Goal: Navigation & Orientation: Find specific page/section

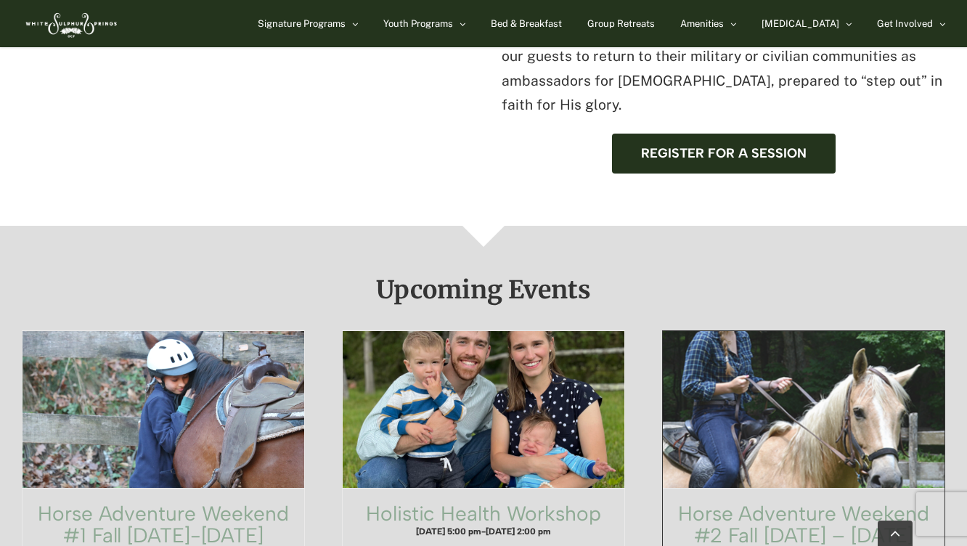
scroll to position [760, 0]
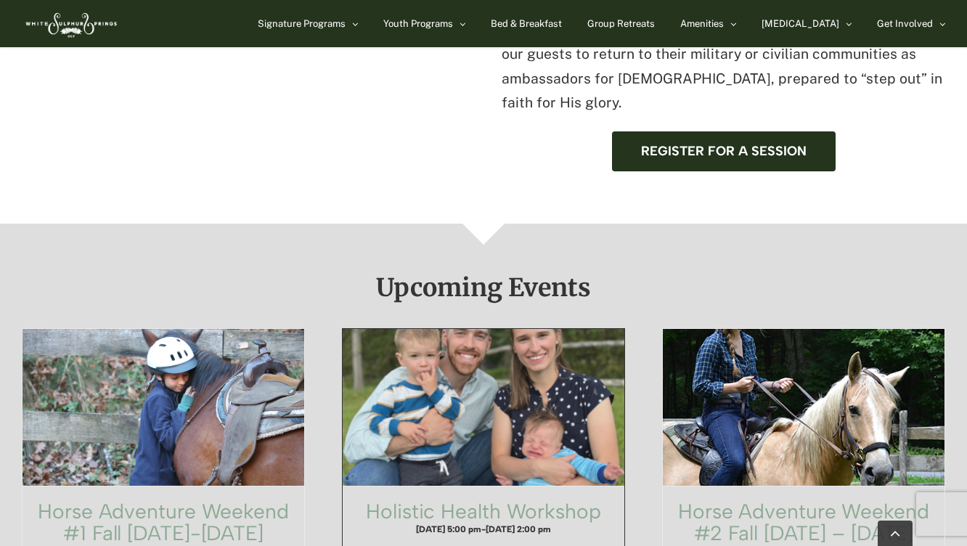
click at [540, 348] on span "Holistic Health Workshop" at bounding box center [484, 407] width 310 height 173
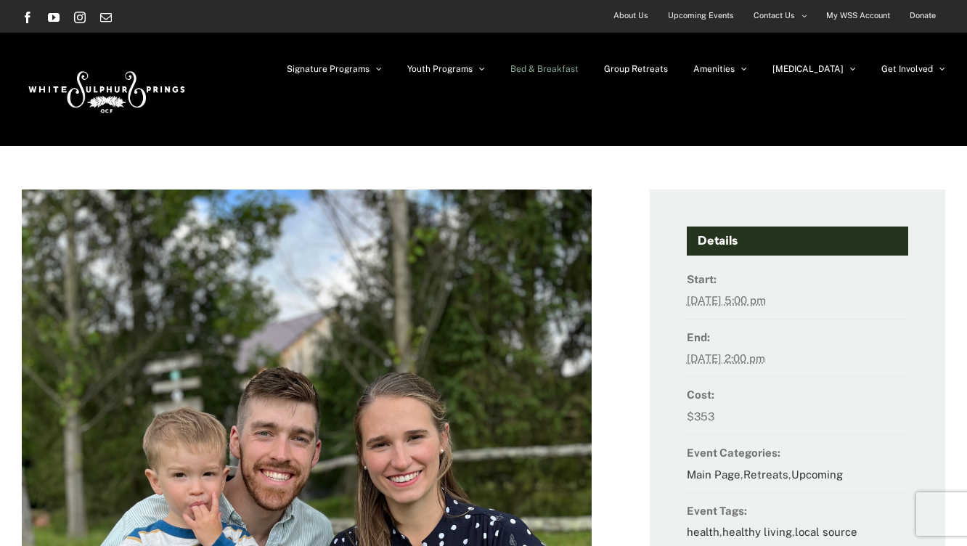
click at [578, 71] on span "Bed & Breakfast" at bounding box center [544, 69] width 68 height 9
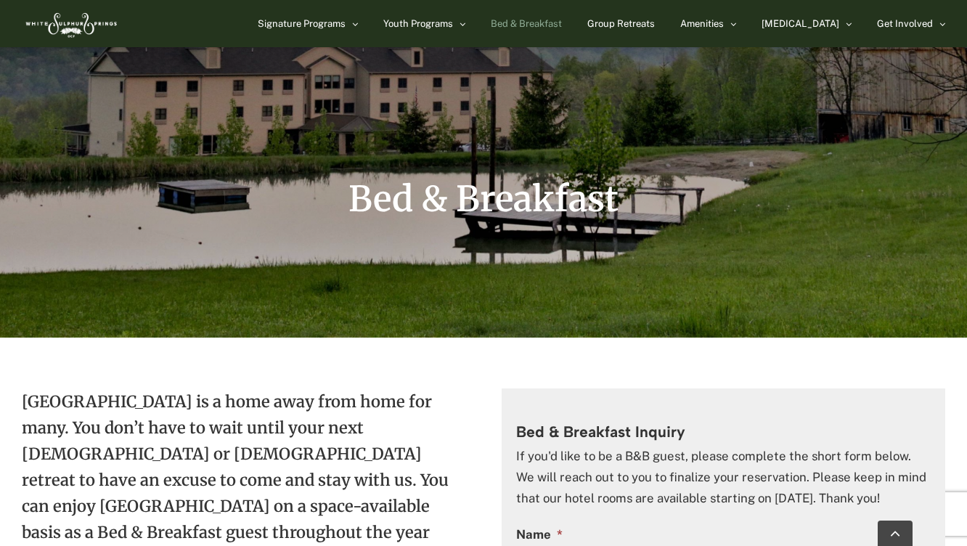
scroll to position [150, 0]
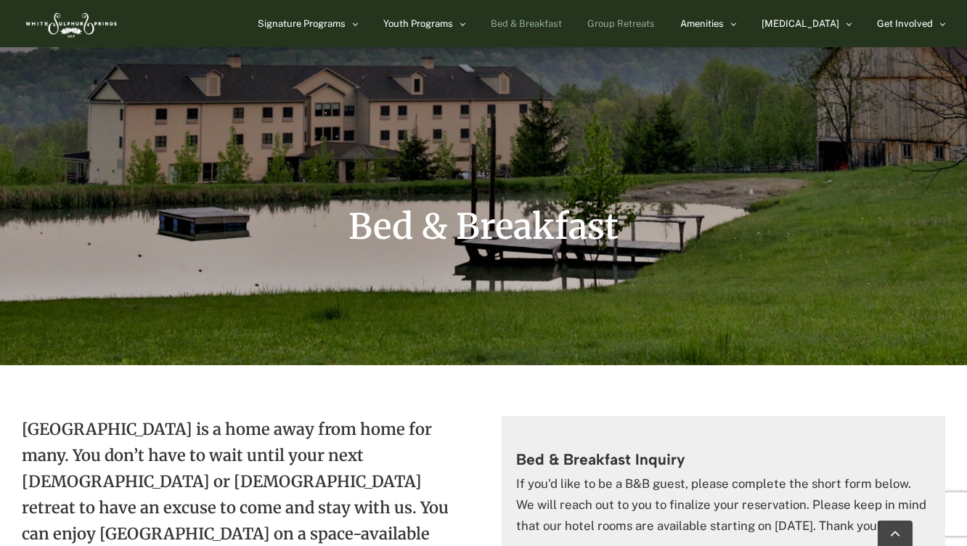
click at [655, 28] on span "Group Retreats" at bounding box center [620, 23] width 67 height 9
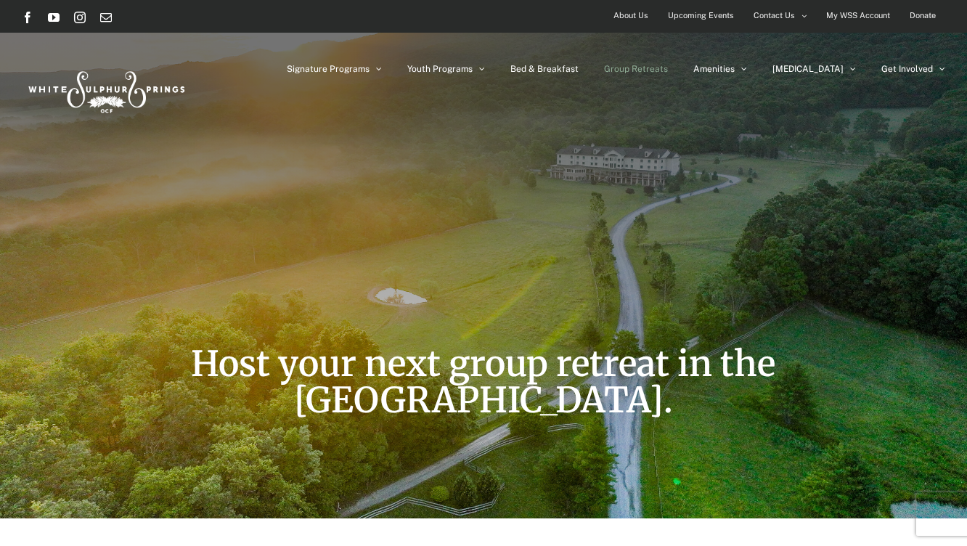
click at [759, 25] on span "Contact Us" at bounding box center [773, 15] width 41 height 21
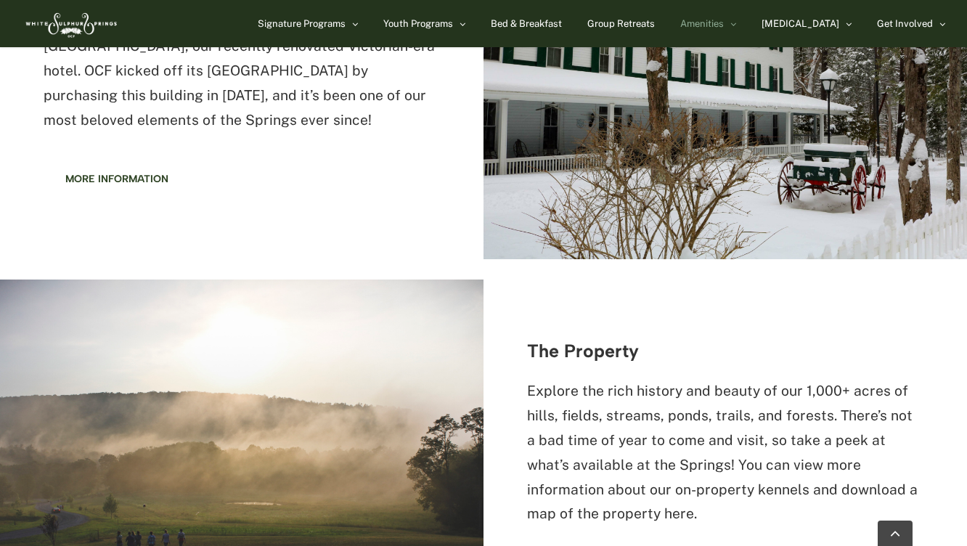
scroll to position [1057, 0]
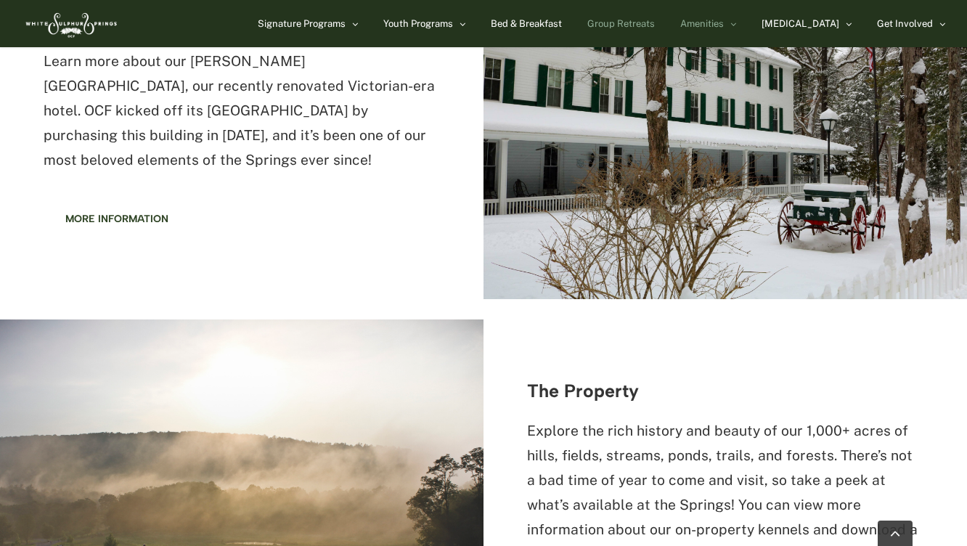
click at [655, 23] on span "Group Retreats" at bounding box center [620, 23] width 67 height 9
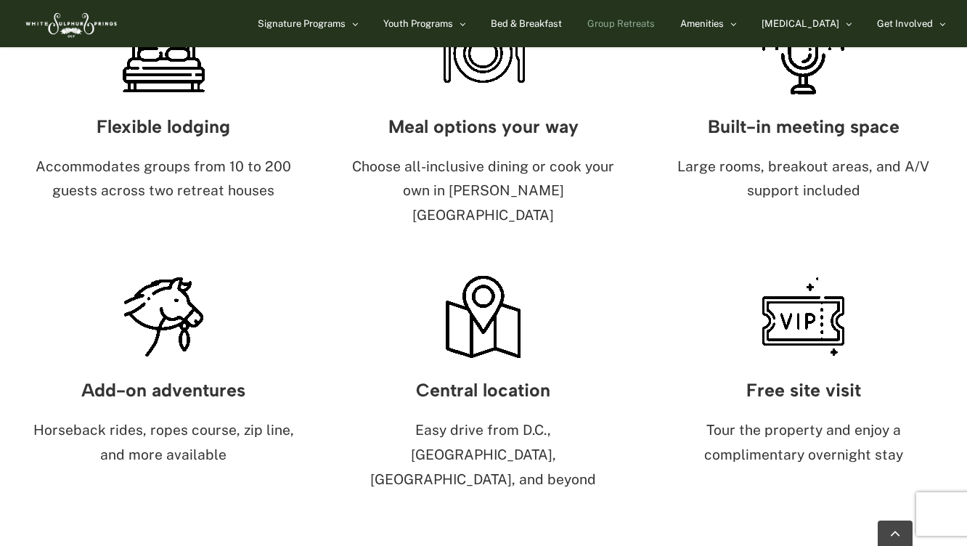
scroll to position [802, 0]
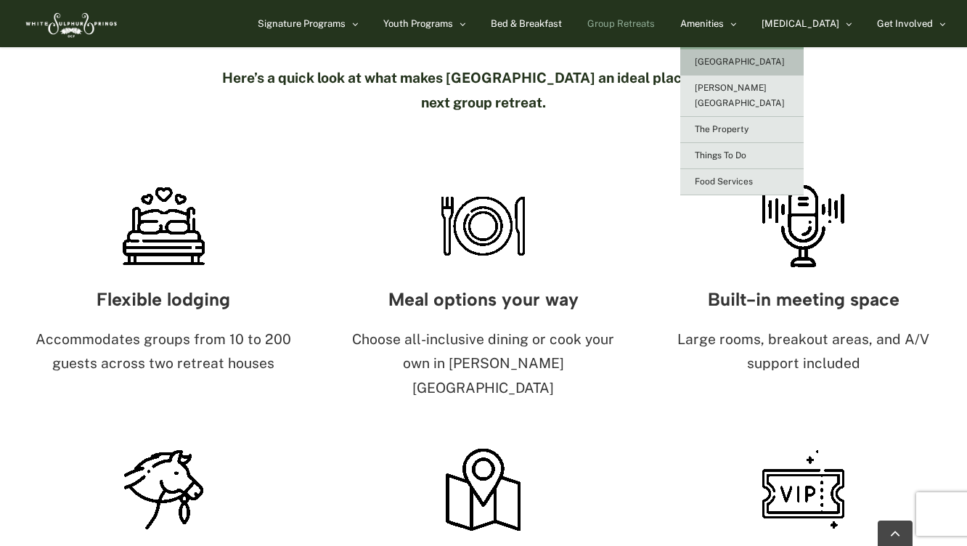
click at [746, 63] on span "[GEOGRAPHIC_DATA]" at bounding box center [740, 62] width 90 height 10
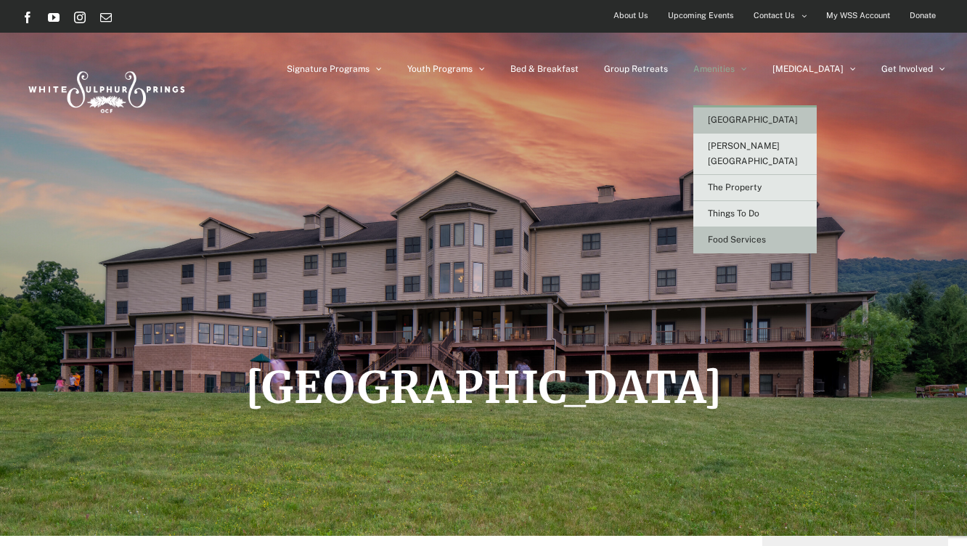
click at [766, 234] on span "Food Services" at bounding box center [737, 239] width 58 height 10
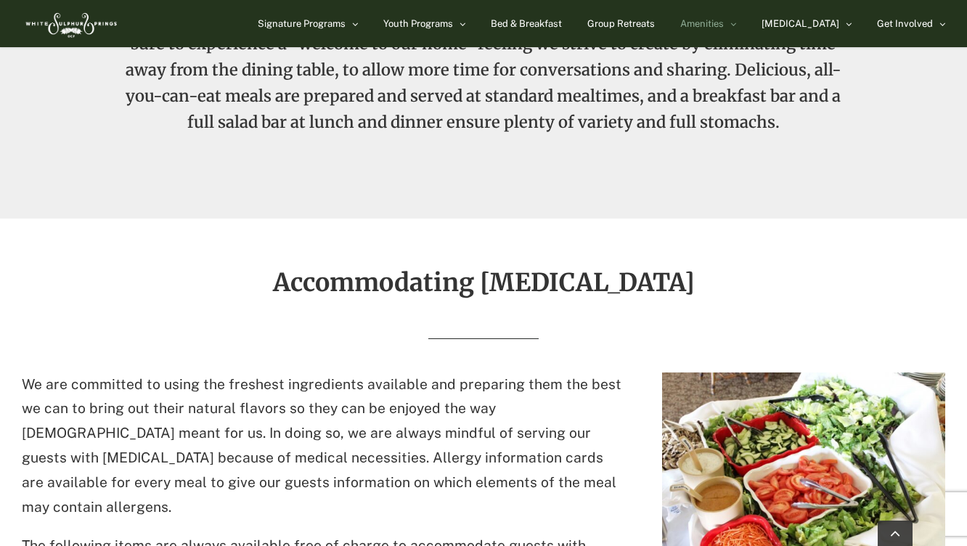
scroll to position [602, 0]
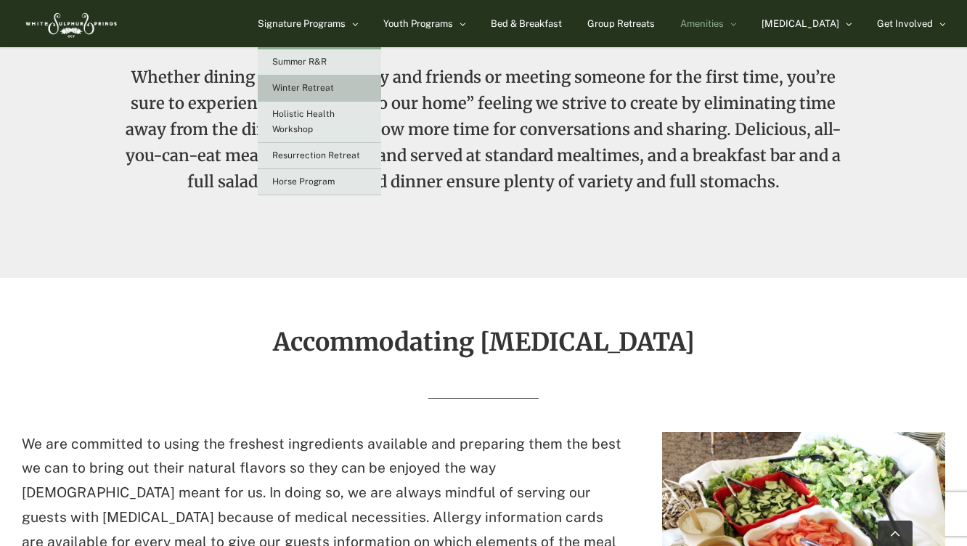
click at [334, 87] on span "Winter Retreat" at bounding box center [303, 88] width 62 height 10
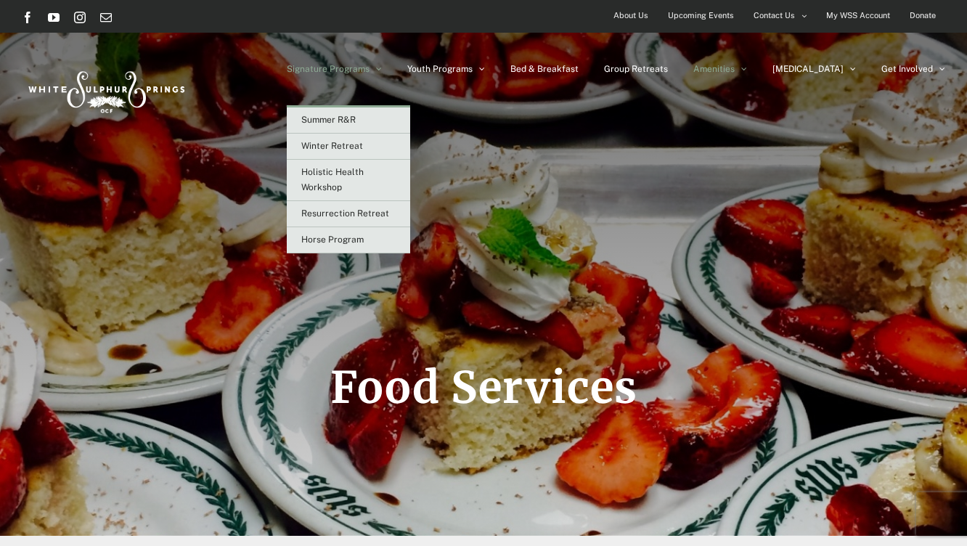
scroll to position [0, 0]
click at [394, 154] on link "Winter Retreat" at bounding box center [348, 147] width 123 height 26
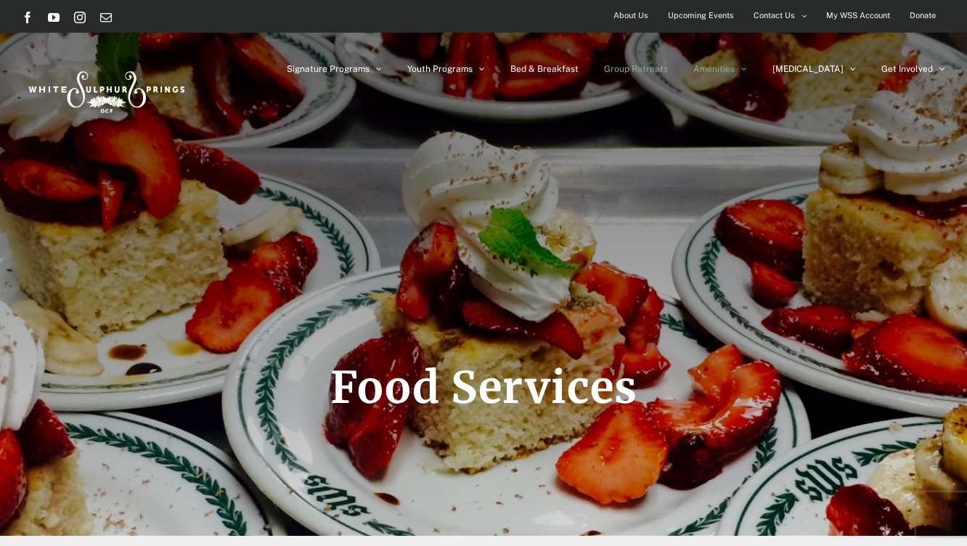
click at [668, 66] on span "Group Retreats" at bounding box center [636, 69] width 64 height 9
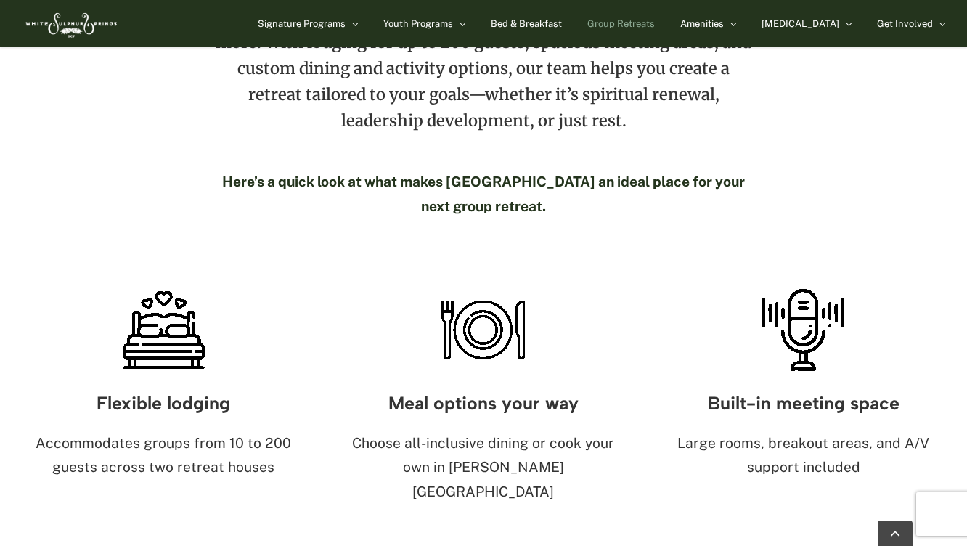
scroll to position [936, 0]
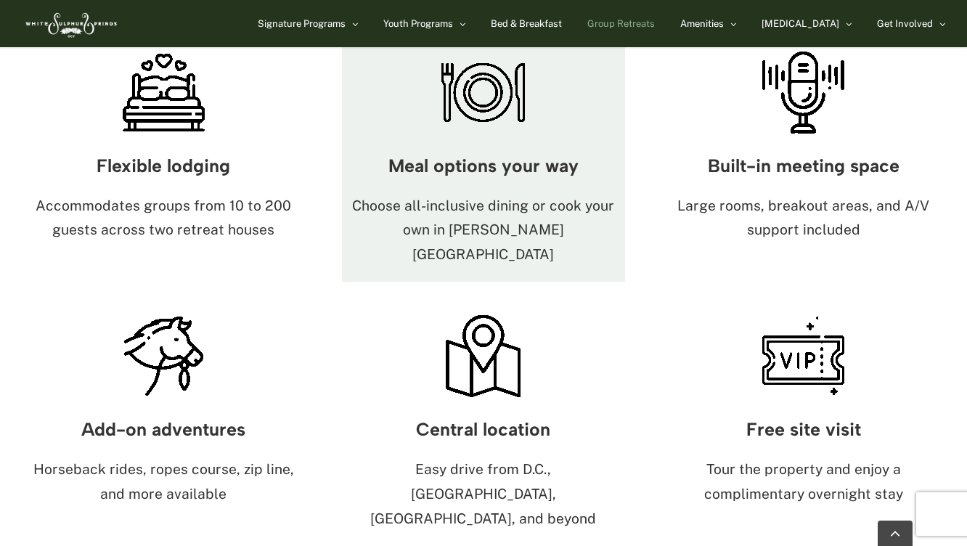
click at [468, 194] on p "Choose all-inclusive dining or cook your own in [PERSON_NAME][GEOGRAPHIC_DATA]" at bounding box center [483, 230] width 283 height 73
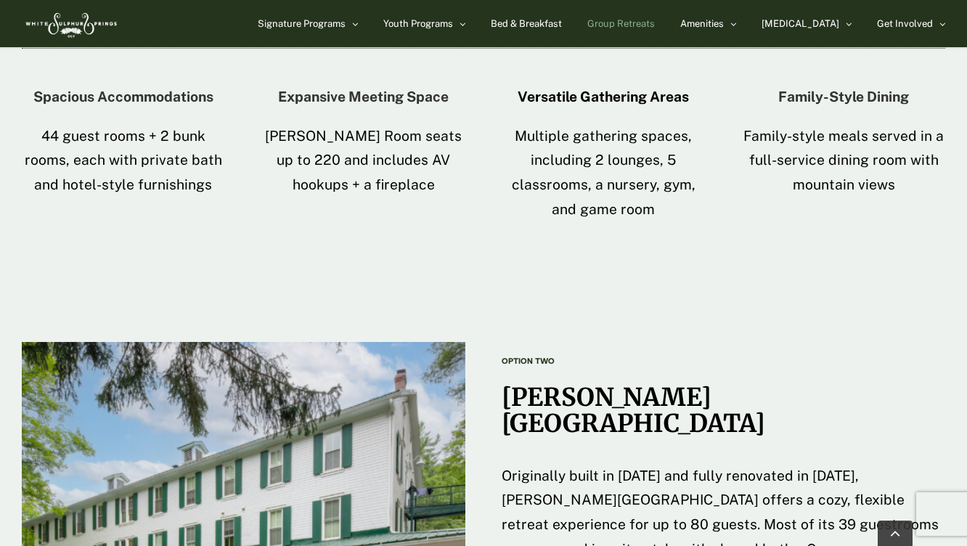
scroll to position [2379, 0]
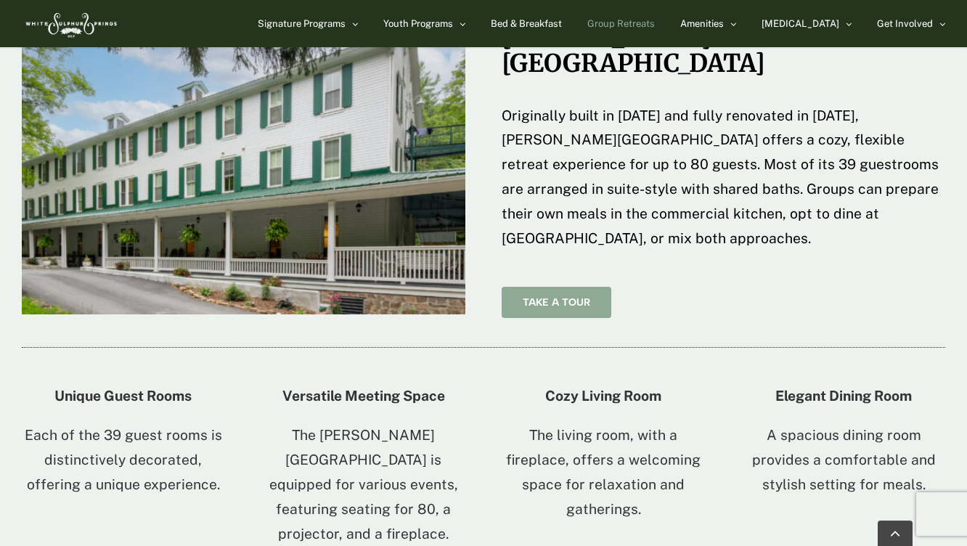
click at [530, 296] on span "Take A Tour" at bounding box center [556, 302] width 67 height 12
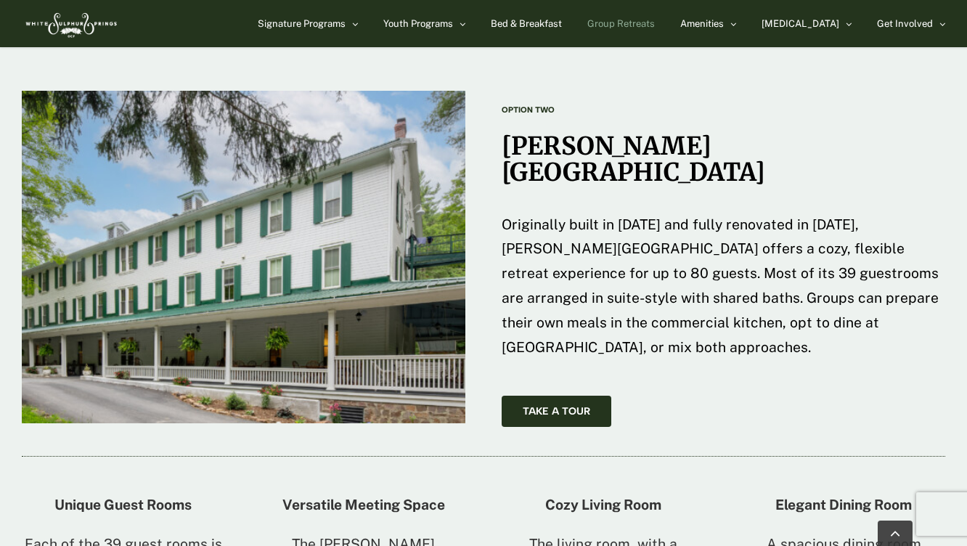
scroll to position [2215, 0]
